Goal: Find contact information: Find contact information

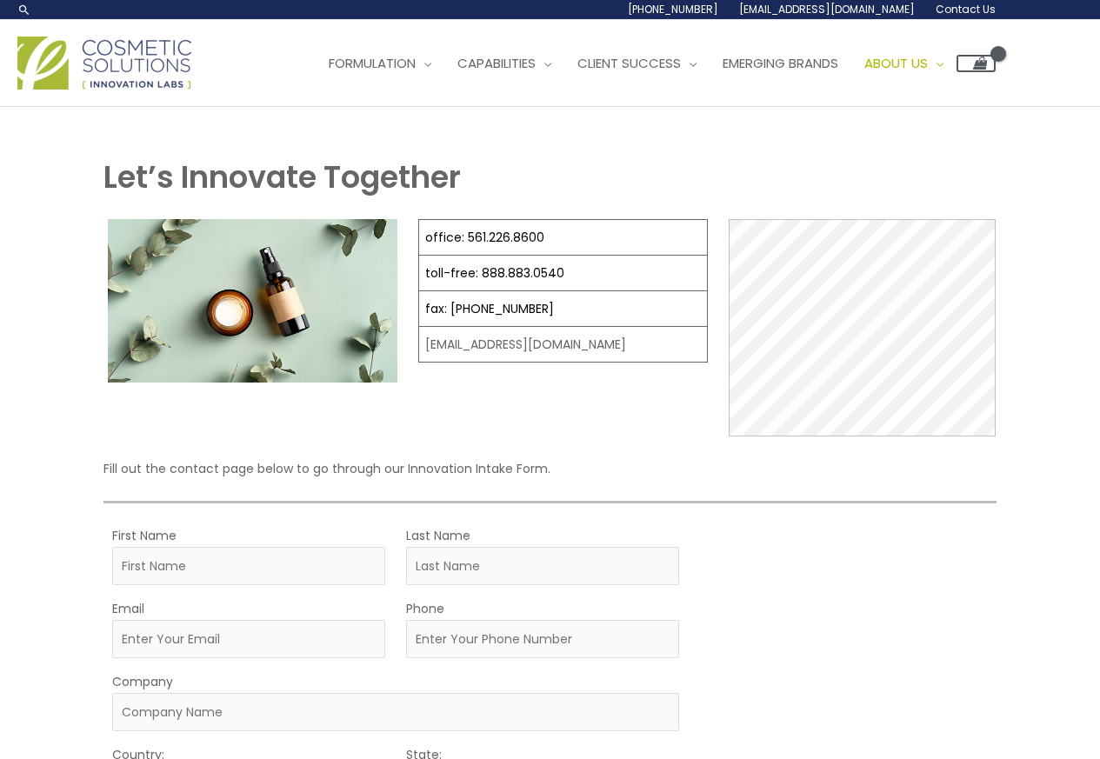
select select
